Goal: Task Accomplishment & Management: Manage account settings

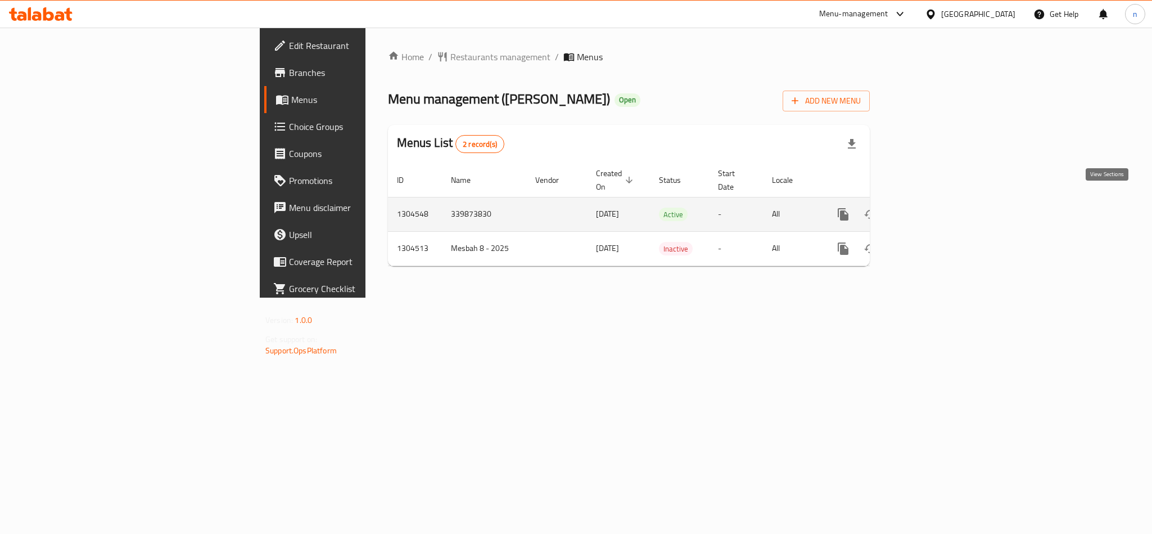
click at [931, 208] on icon "enhanced table" at bounding box center [924, 214] width 13 height 13
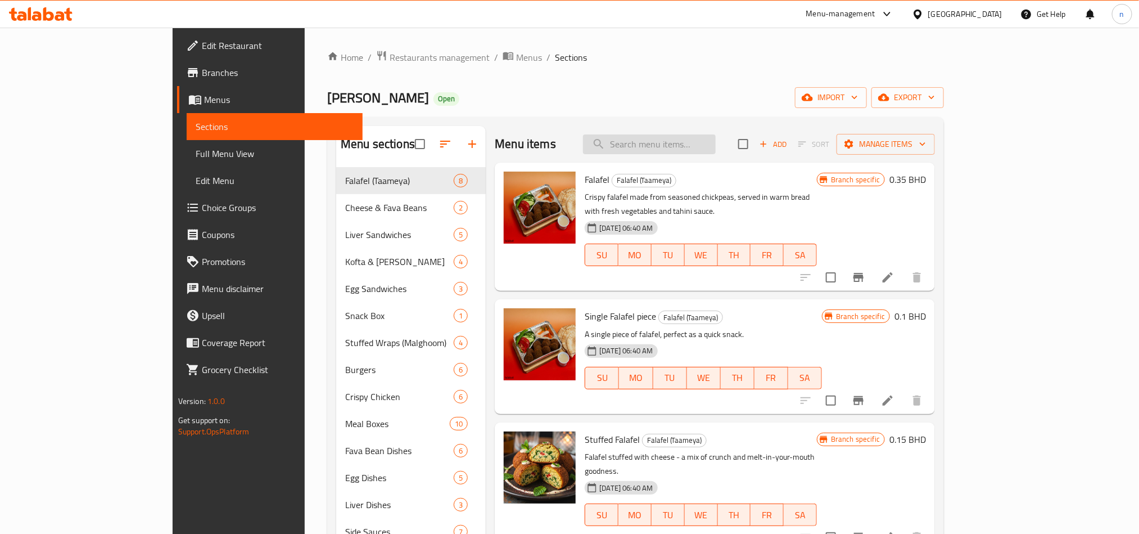
click at [690, 137] on input "search" at bounding box center [649, 144] width 133 height 20
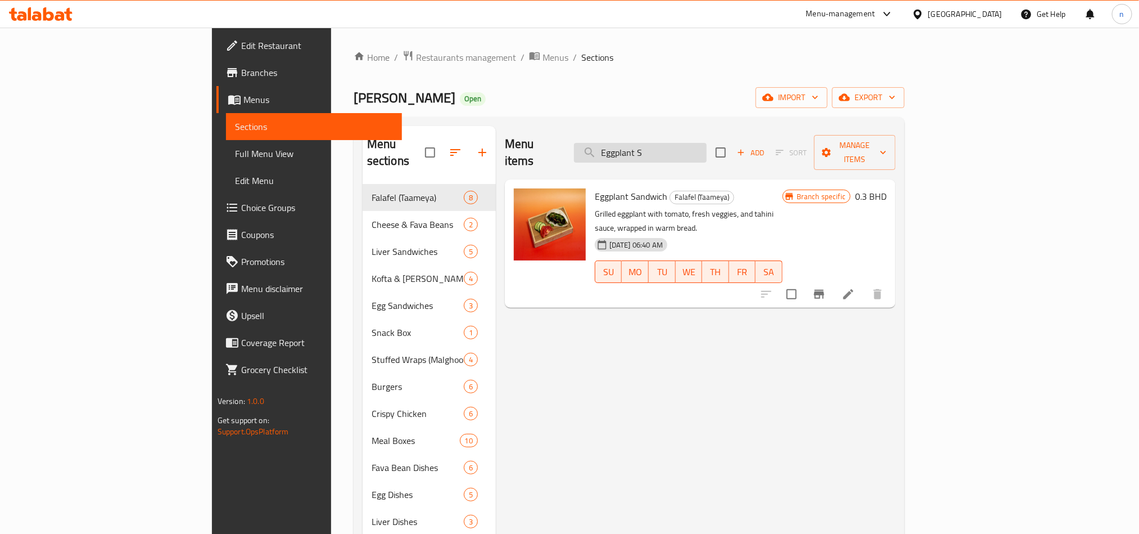
click at [707, 143] on input "Eggplant S" at bounding box center [640, 153] width 133 height 20
type input "E"
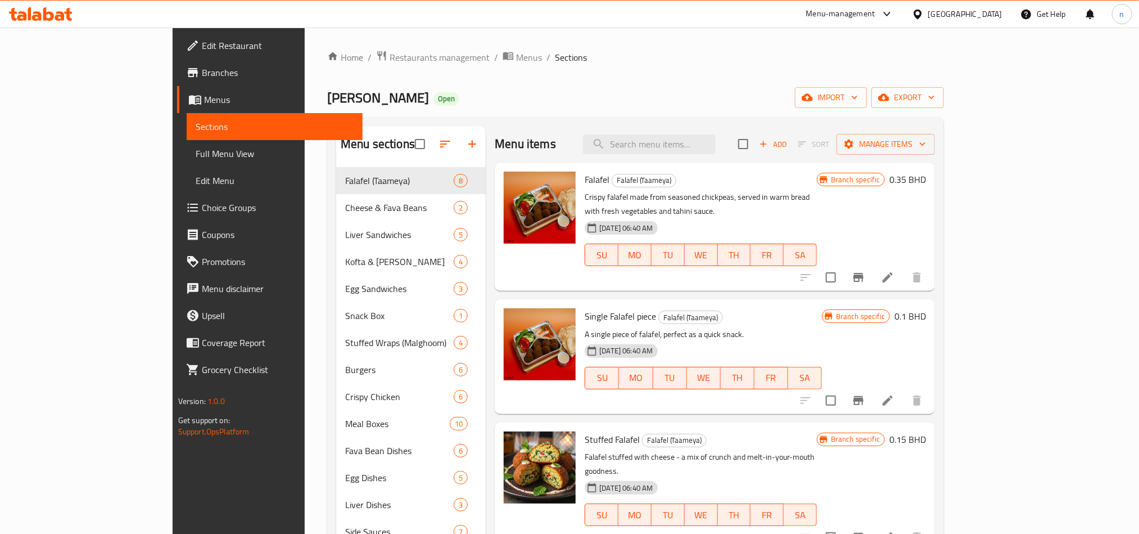
type input "F"
type input "E"
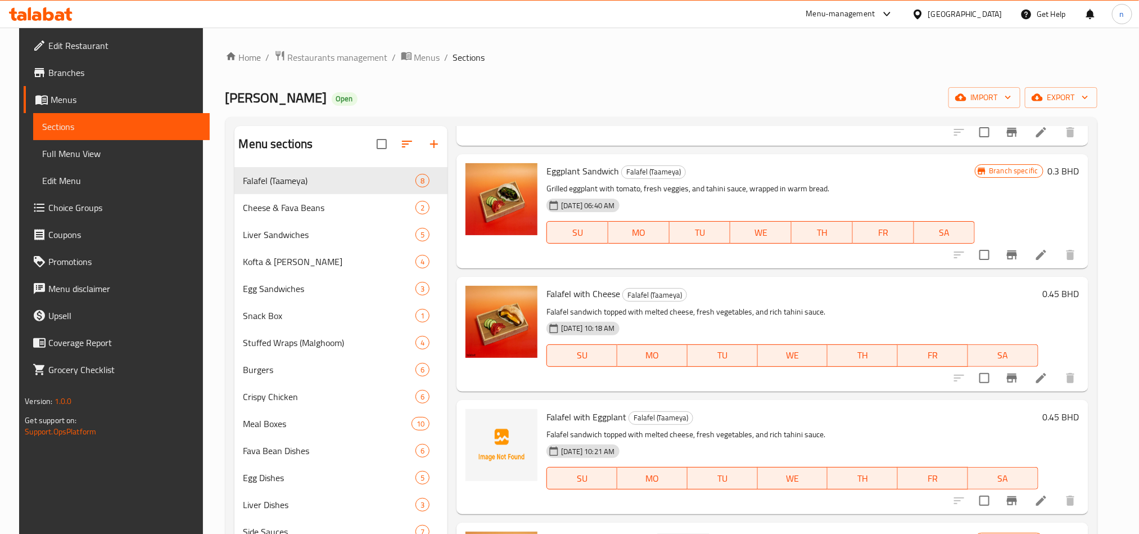
scroll to position [506, 0]
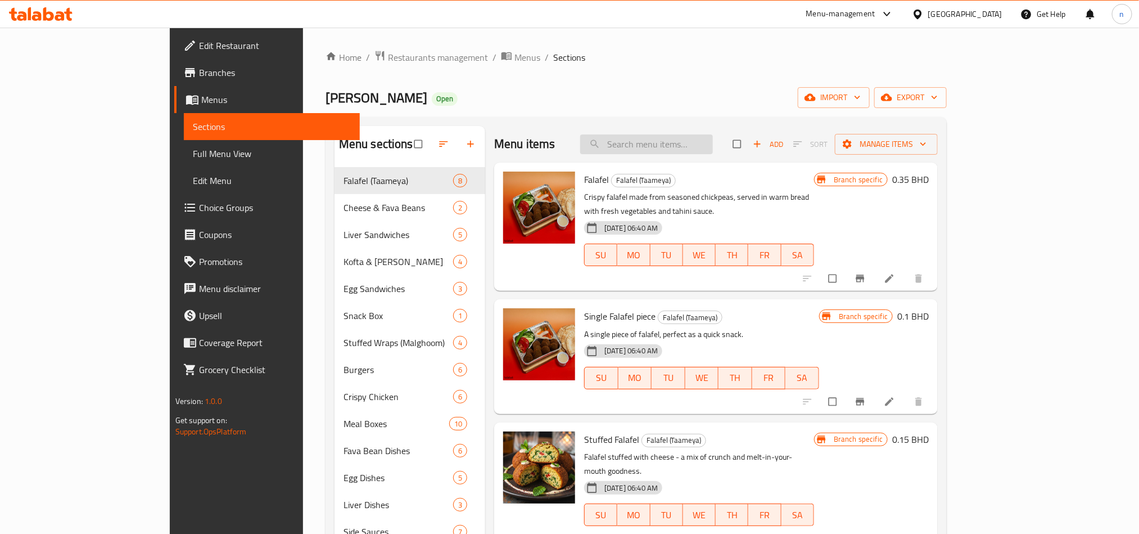
click at [687, 142] on input "search" at bounding box center [646, 144] width 133 height 20
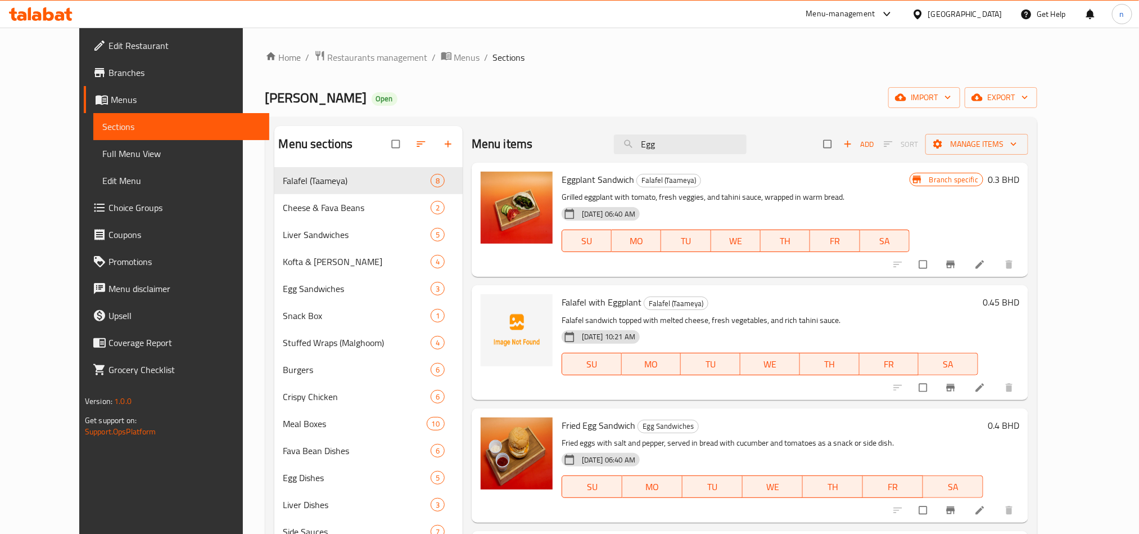
type input "Egg"
click at [593, 187] on span "Eggplant Sandwich" at bounding box center [598, 179] width 73 height 17
click at [562, 183] on span "Eggplant Sandwich" at bounding box center [598, 179] width 73 height 17
click at [986, 267] on icon at bounding box center [980, 264] width 11 height 11
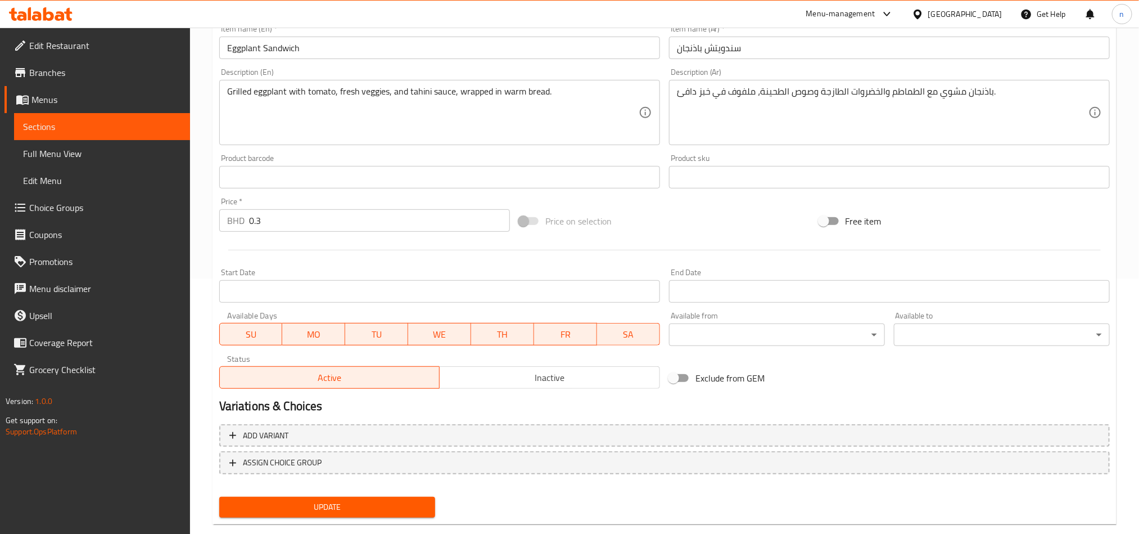
scroll to position [276, 0]
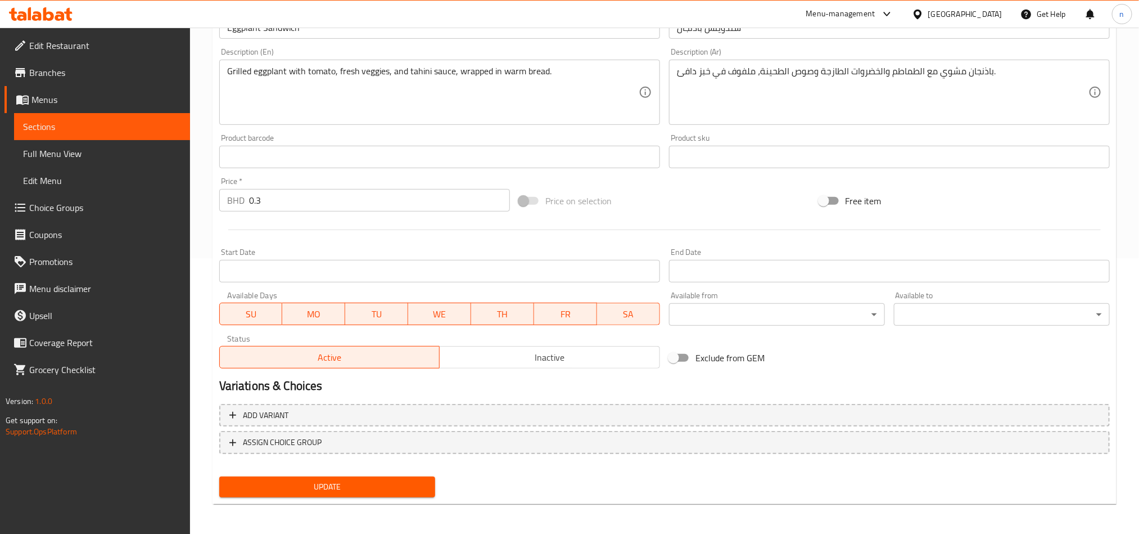
click at [65, 13] on icon at bounding box center [68, 14] width 8 height 13
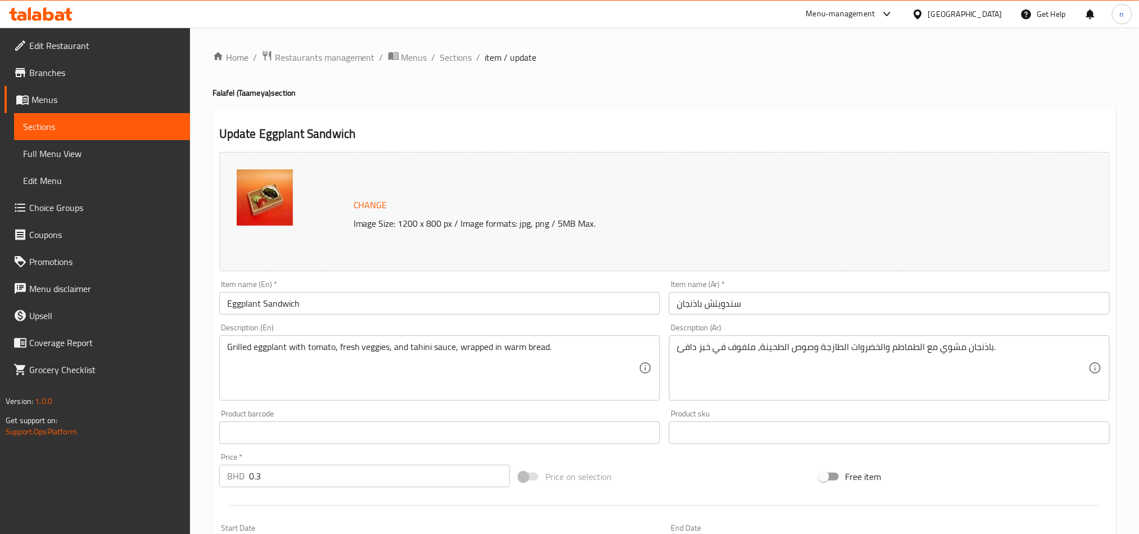
click at [21, 16] on icon at bounding box center [22, 16] width 10 height 10
